Goal: Check status: Check status

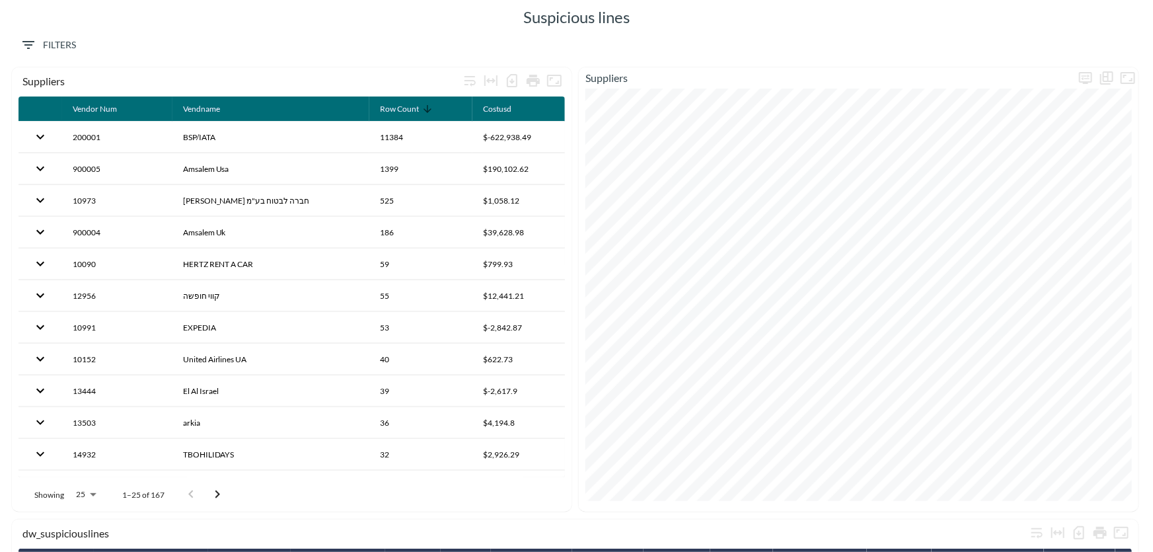
click at [65, 47] on span "Filters" at bounding box center [48, 45] width 56 height 17
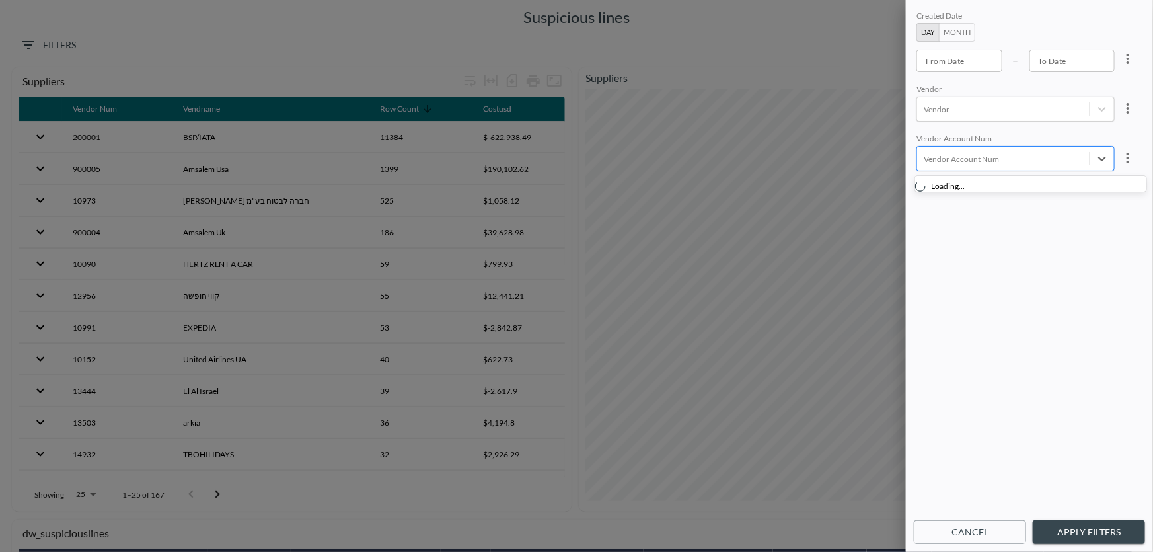
click at [958, 161] on div at bounding box center [1003, 159] width 159 height 13
click at [927, 196] on input "12109" at bounding box center [927, 195] width 28 height 28
type input "1210"
click at [1082, 531] on button "Apply Filters" at bounding box center [1089, 532] width 112 height 24
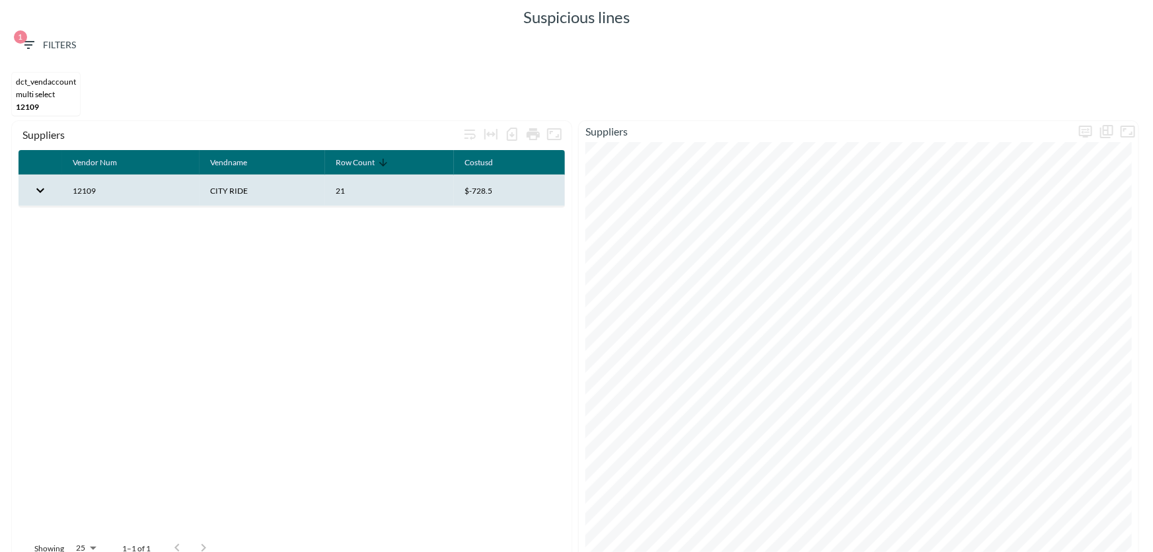
click at [224, 187] on th "CITY RIDE" at bounding box center [263, 190] width 126 height 31
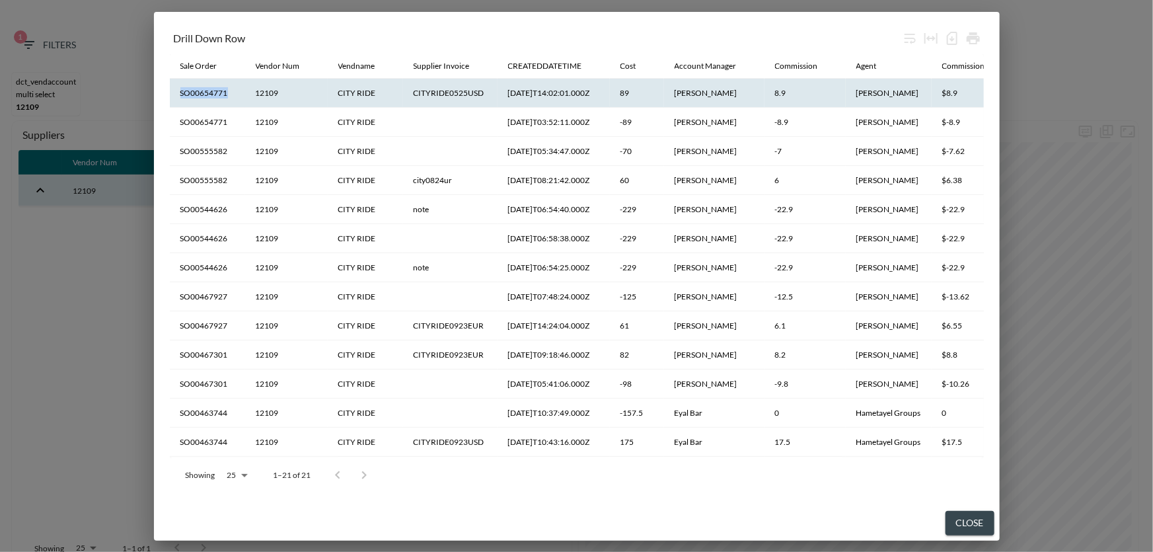
drag, startPoint x: 234, startPoint y: 92, endPoint x: 174, endPoint y: 89, distance: 60.2
click at [174, 89] on th "SO00654771" at bounding box center [207, 93] width 75 height 29
copy th "SO00654771"
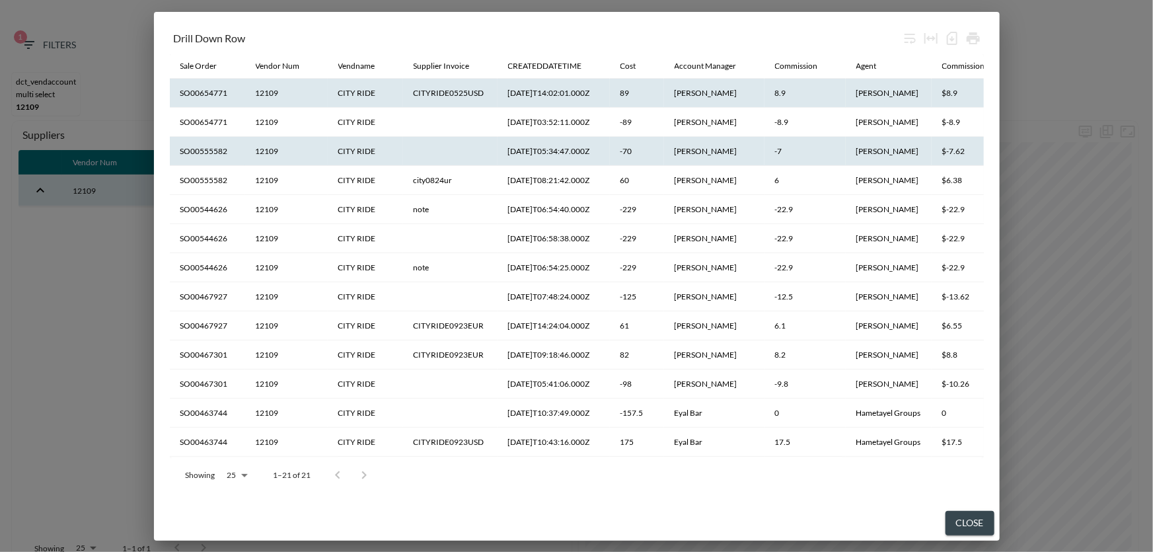
click at [202, 149] on th "SO00555582" at bounding box center [207, 151] width 75 height 29
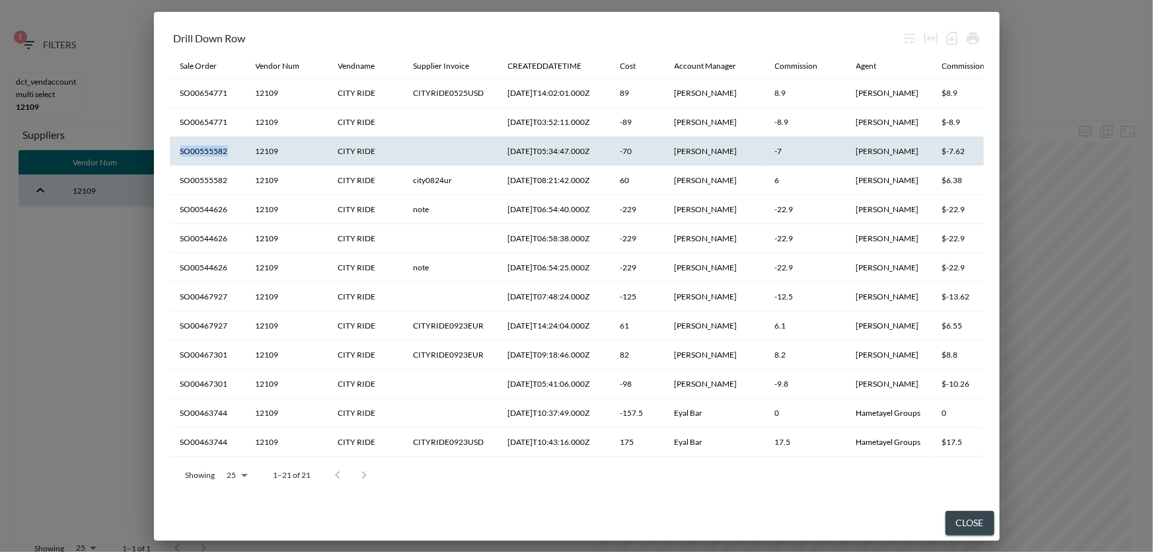
click at [202, 149] on th "SO00555582" at bounding box center [207, 151] width 75 height 29
copy th "SO00555582"
